Goal: Information Seeking & Learning: Check status

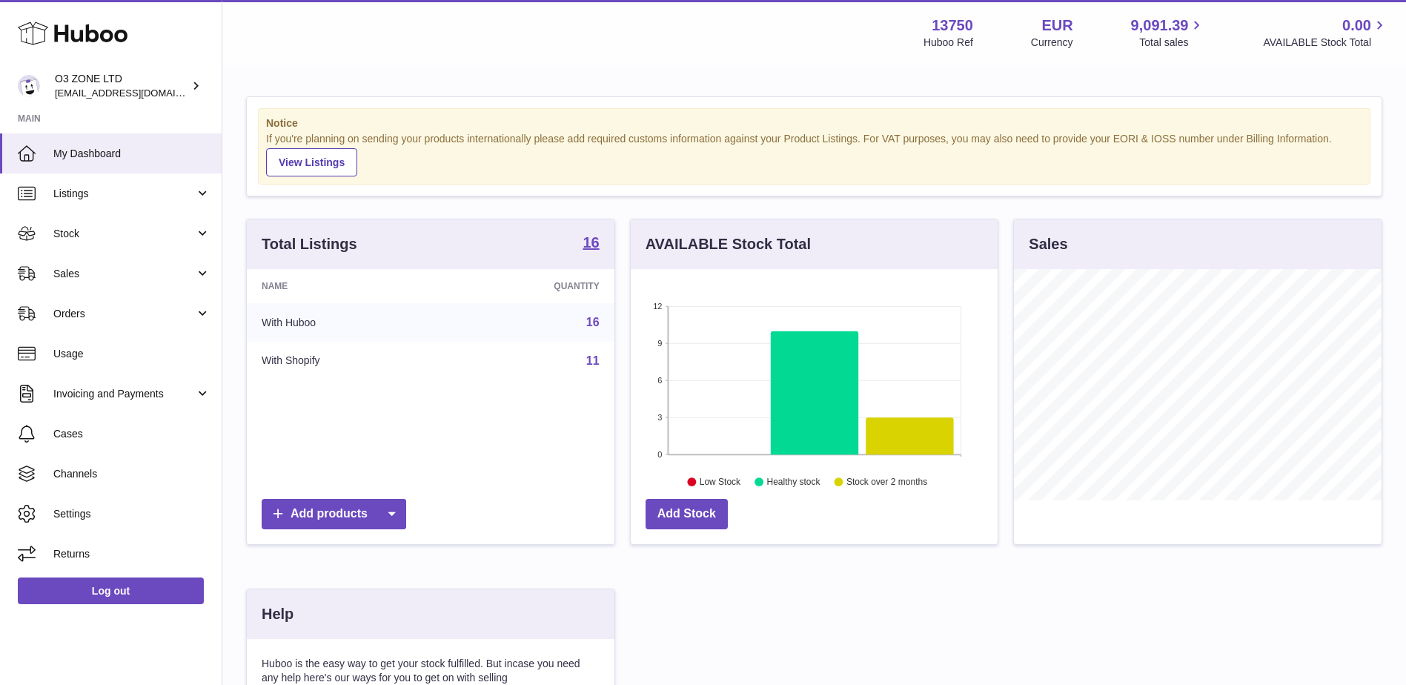
scroll to position [231, 367]
click at [135, 268] on span "Sales" at bounding box center [124, 274] width 142 height 14
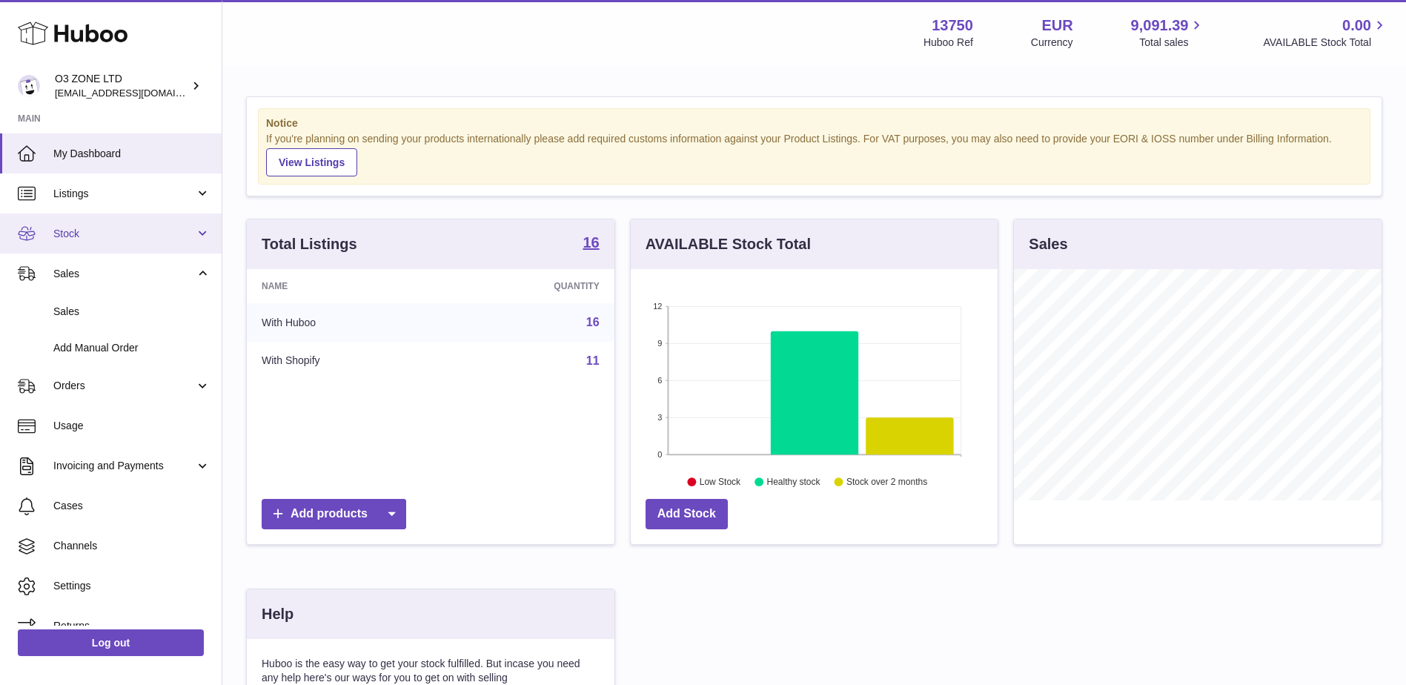
click at [111, 247] on link "Stock" at bounding box center [111, 233] width 222 height 40
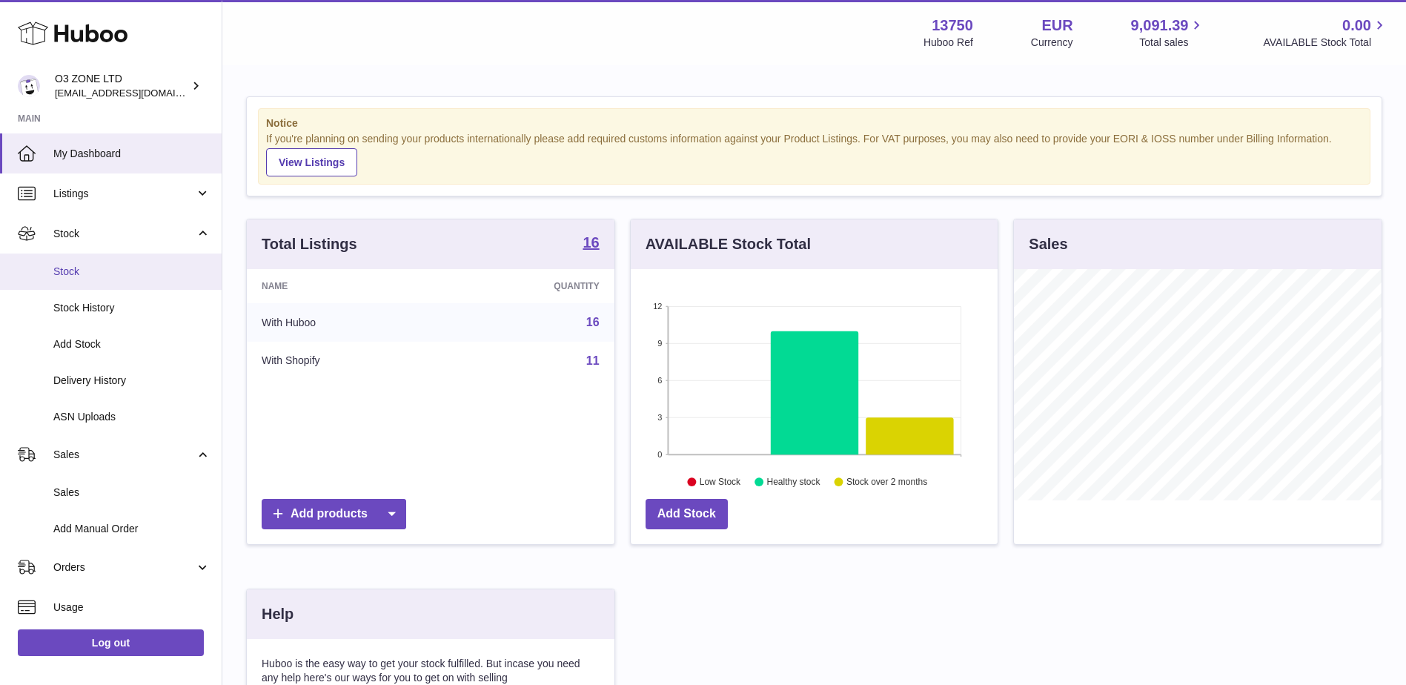
click at [100, 275] on span "Stock" at bounding box center [131, 272] width 157 height 14
click at [153, 268] on span "Stock" at bounding box center [131, 272] width 157 height 14
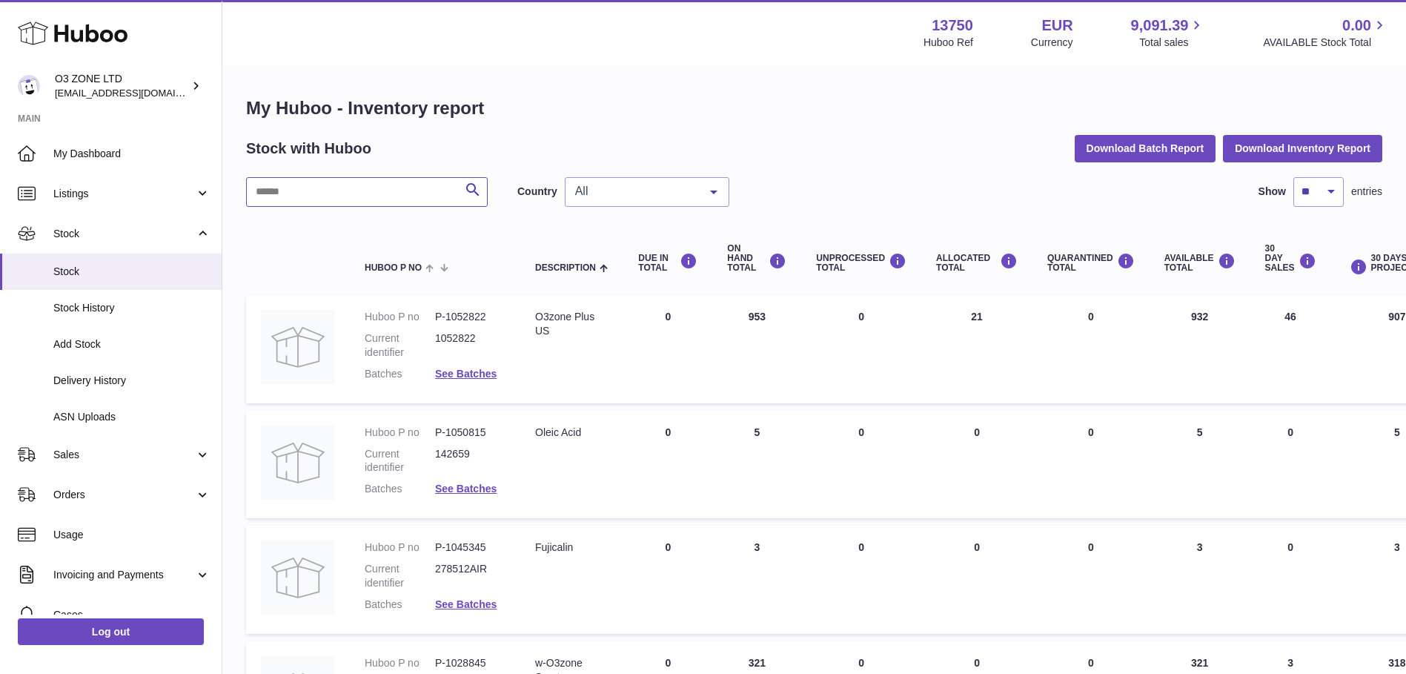
click at [370, 186] on input "text" at bounding box center [367, 192] width 242 height 30
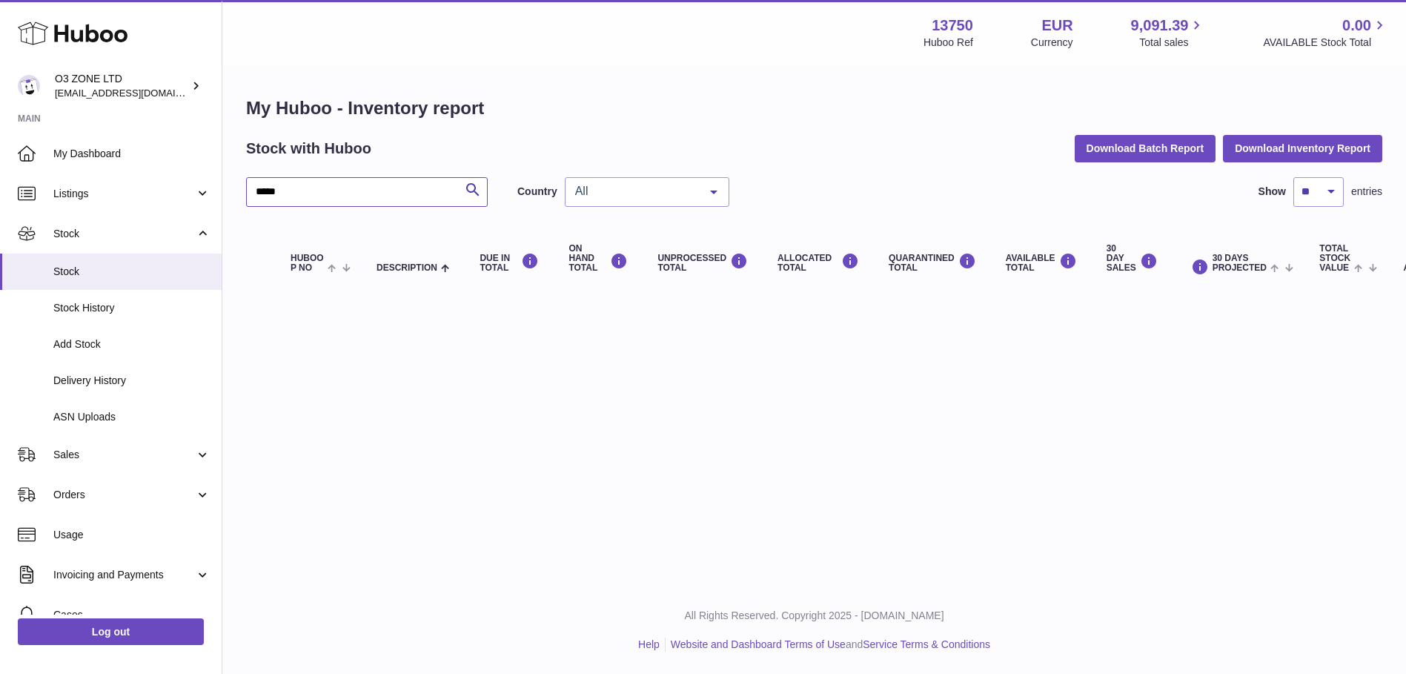
type input "****"
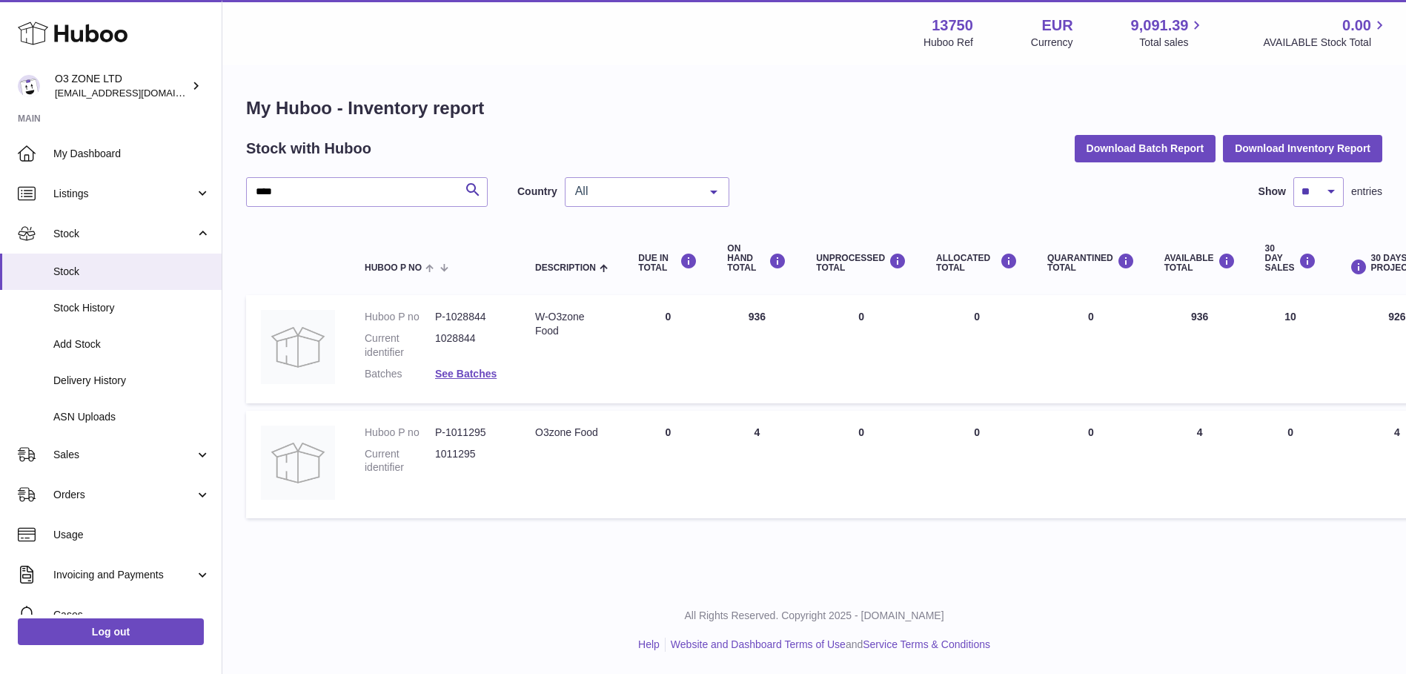
click at [637, 188] on span "All" at bounding box center [635, 191] width 127 height 15
click at [594, 249] on span "GB" at bounding box center [647, 251] width 163 height 30
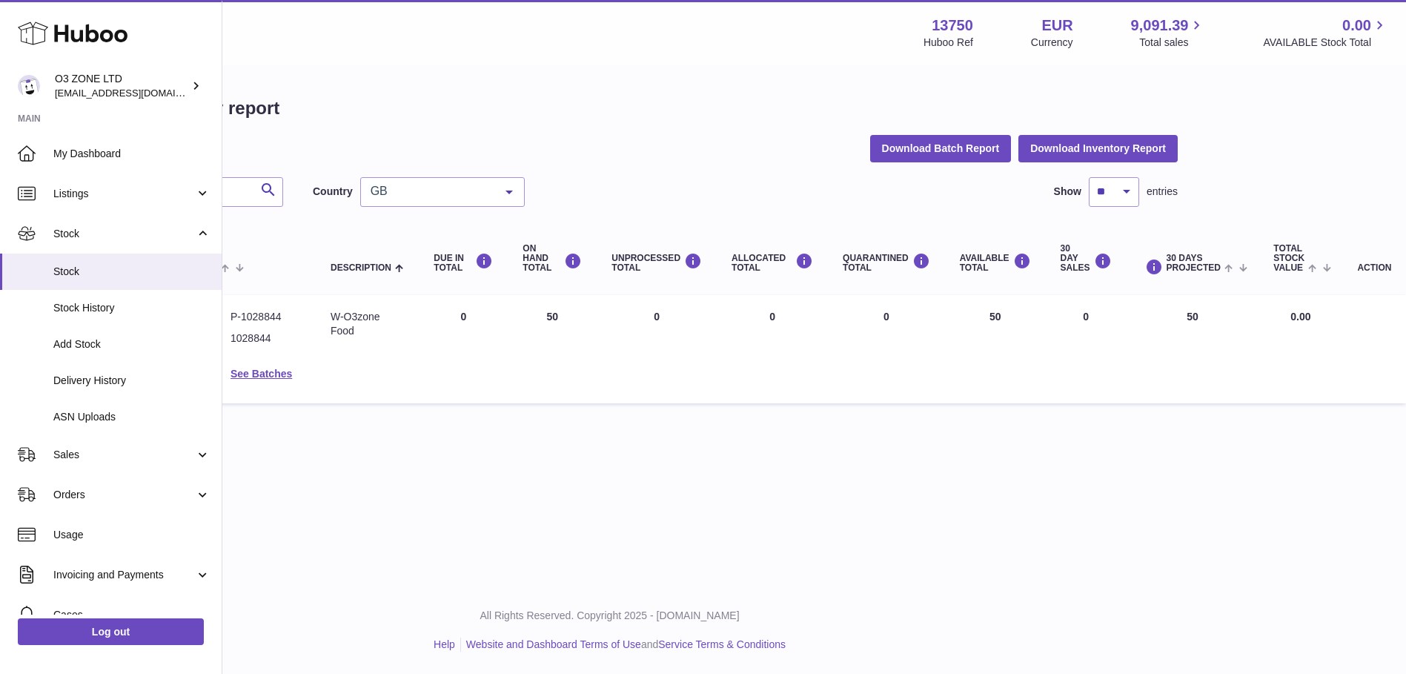
scroll to position [0, 101]
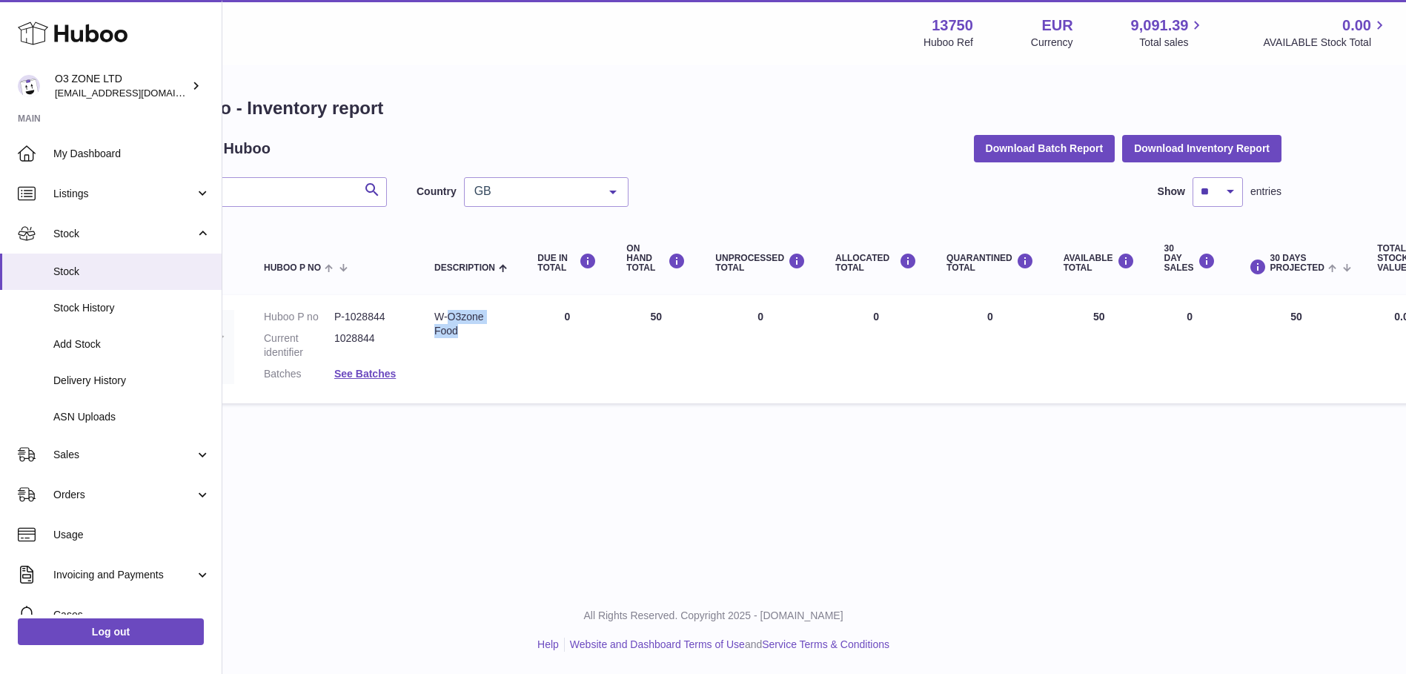
drag, startPoint x: 448, startPoint y: 315, endPoint x: 500, endPoint y: 338, distance: 57.4
click at [500, 338] on td "Description W-O3zone Food" at bounding box center [471, 349] width 103 height 108
copy div "O3zone Food"
click at [382, 374] on link "See Batches" at bounding box center [365, 374] width 62 height 12
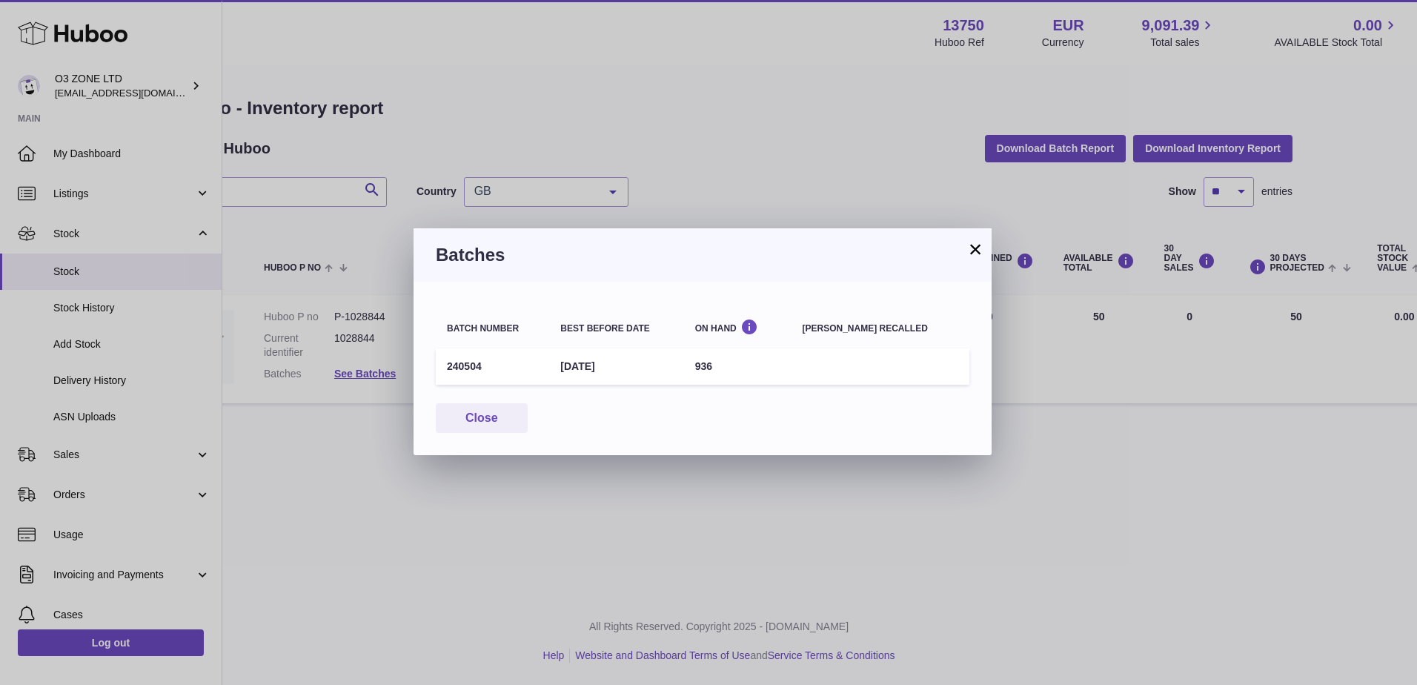
click at [967, 247] on button "×" at bounding box center [976, 249] width 18 height 18
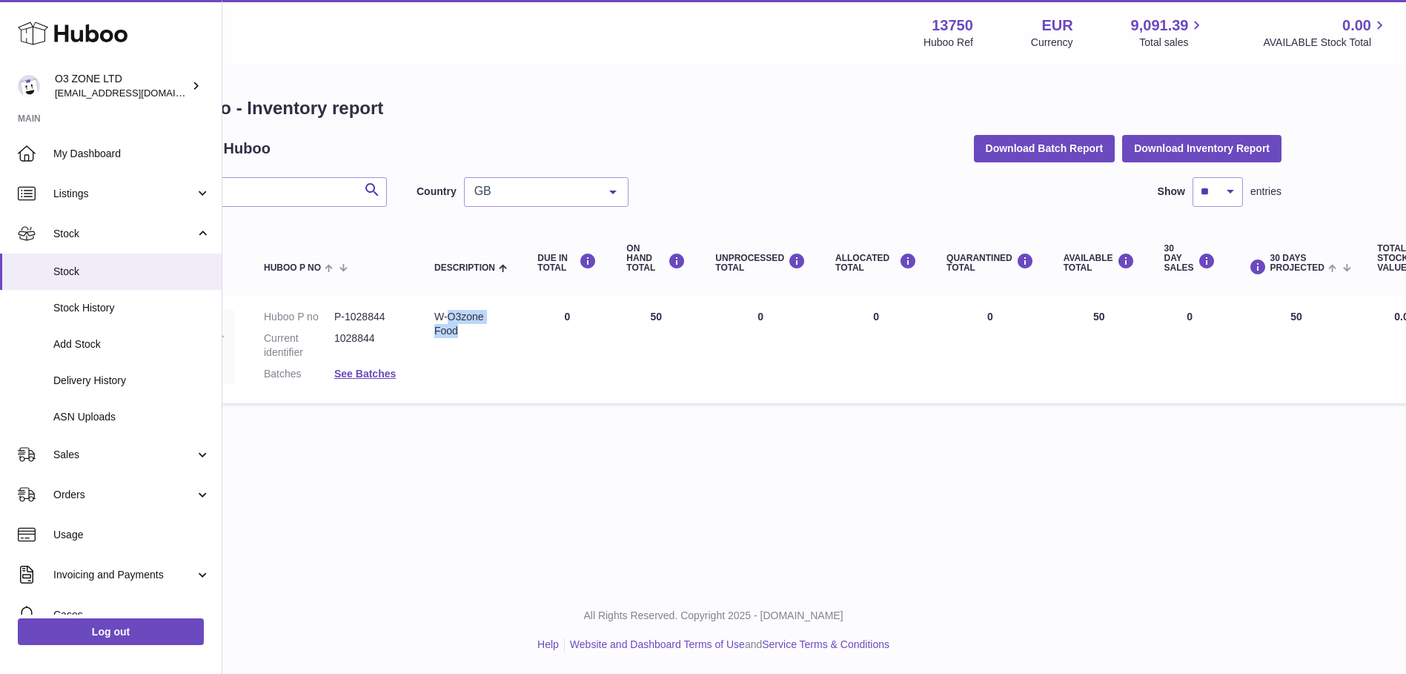
scroll to position [0, 206]
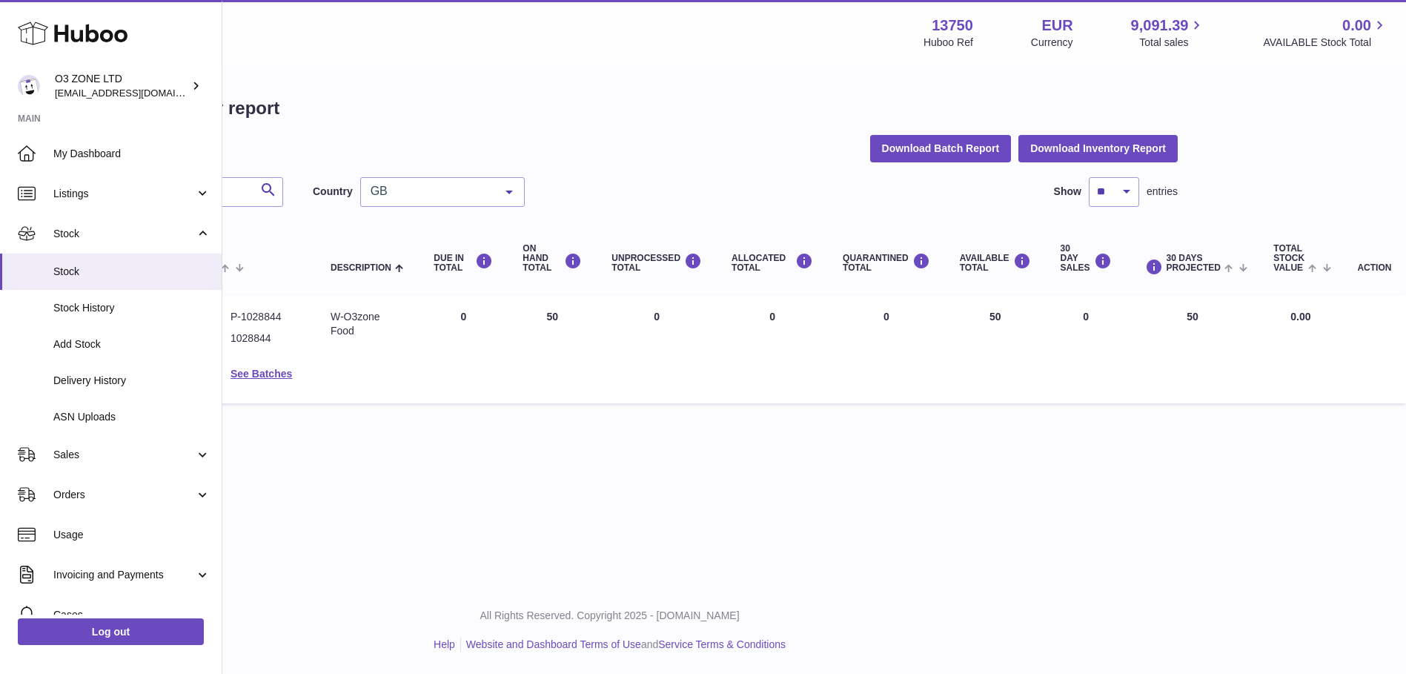
drag, startPoint x: 469, startPoint y: 371, endPoint x: 626, endPoint y: 374, distance: 157.2
click at [470, 372] on td "DUE IN Total 0" at bounding box center [463, 349] width 89 height 108
click at [291, 321] on dd "P-1028844" at bounding box center [266, 317] width 70 height 14
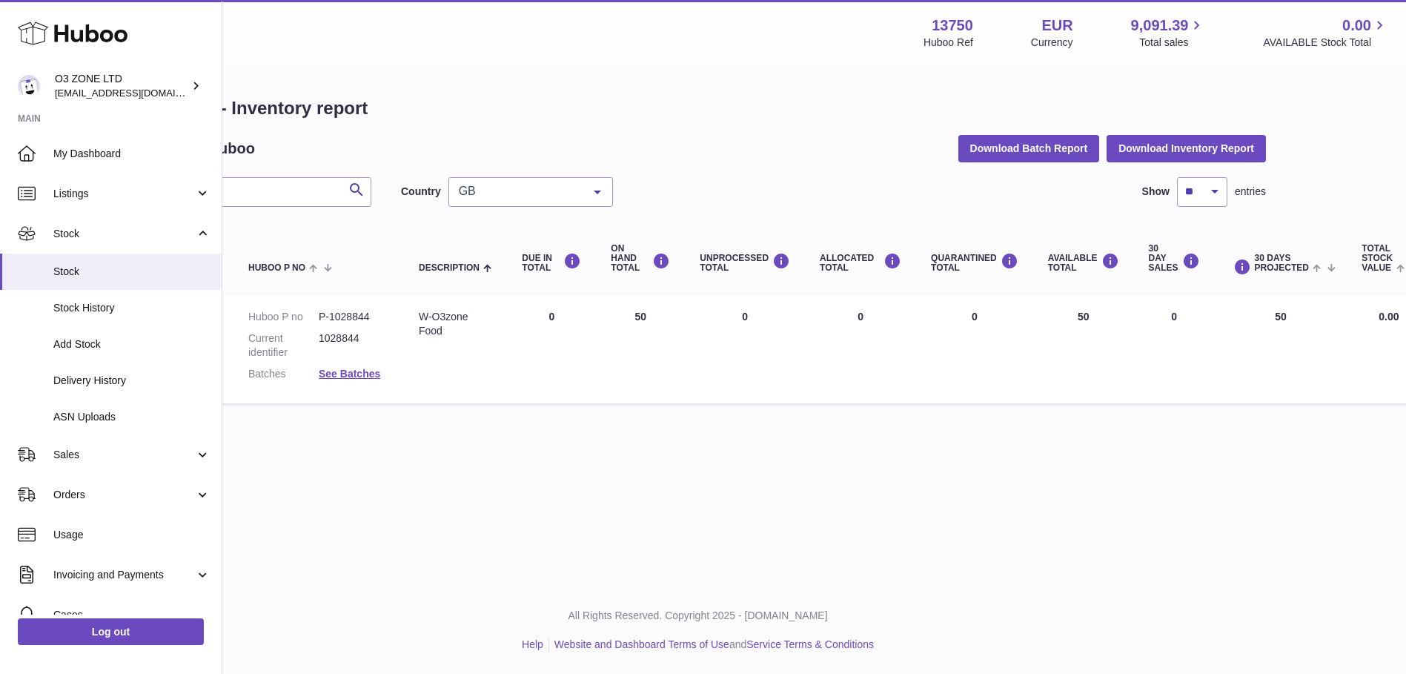
scroll to position [0, 0]
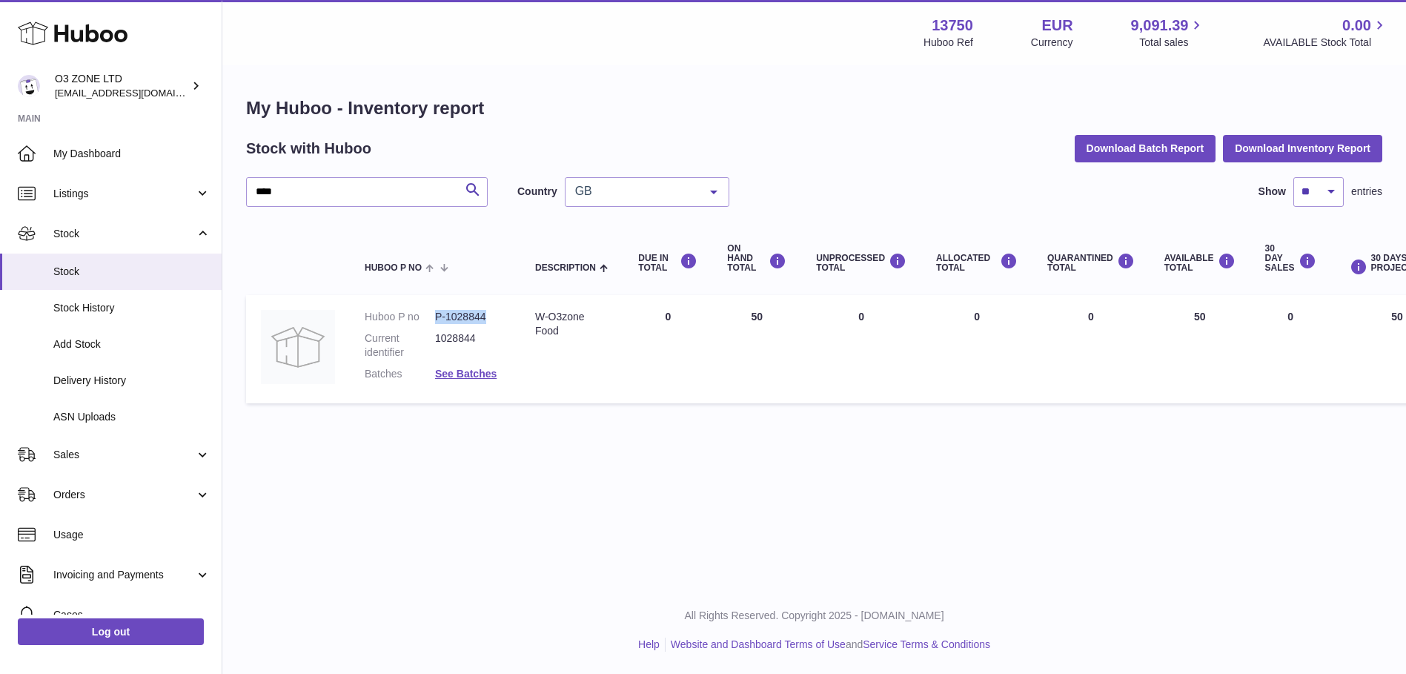
drag, startPoint x: 494, startPoint y: 314, endPoint x: 437, endPoint y: 318, distance: 57.9
click at [437, 318] on dd "P-1028844" at bounding box center [470, 317] width 70 height 14
copy dd "P-1028844"
click at [713, 543] on div "Menu Huboo 13750 Huboo Ref EUR Currency 9,091.39 Total sales 0.00 AVAILABLE Sto…" at bounding box center [814, 293] width 1184 height 586
